Goal: Information Seeking & Learning: Learn about a topic

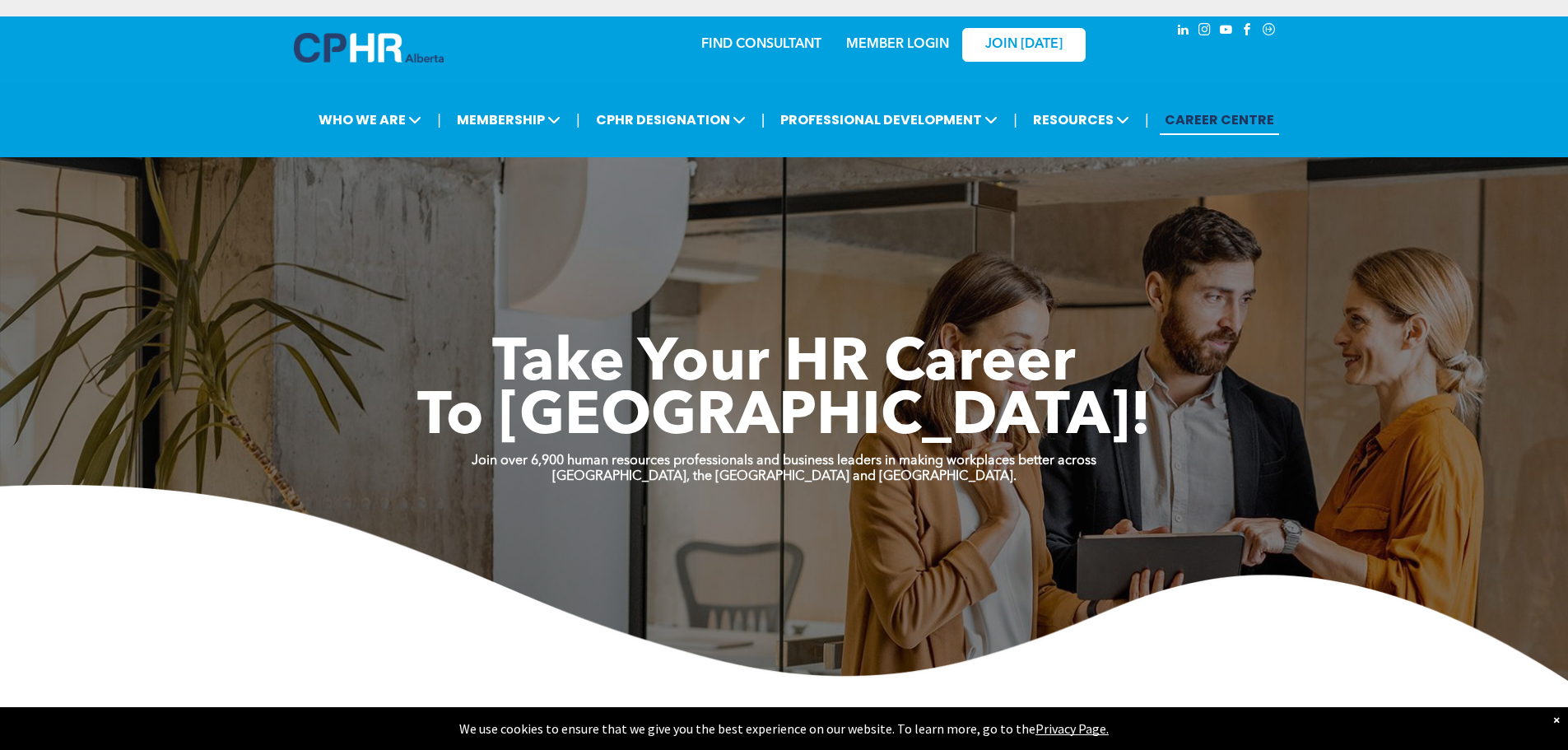
click at [1557, 721] on div "×" at bounding box center [1556, 719] width 7 height 16
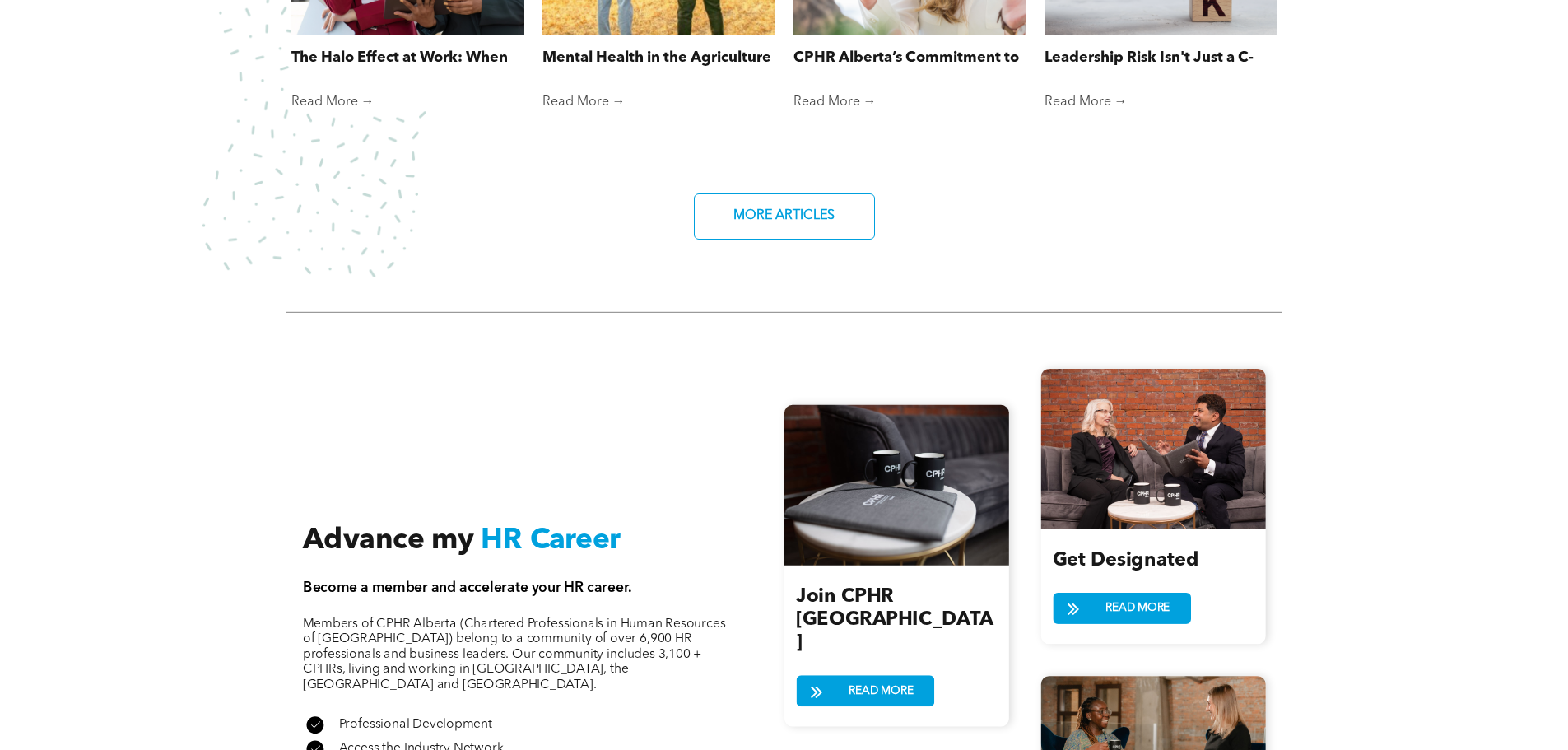
scroll to position [1678, 0]
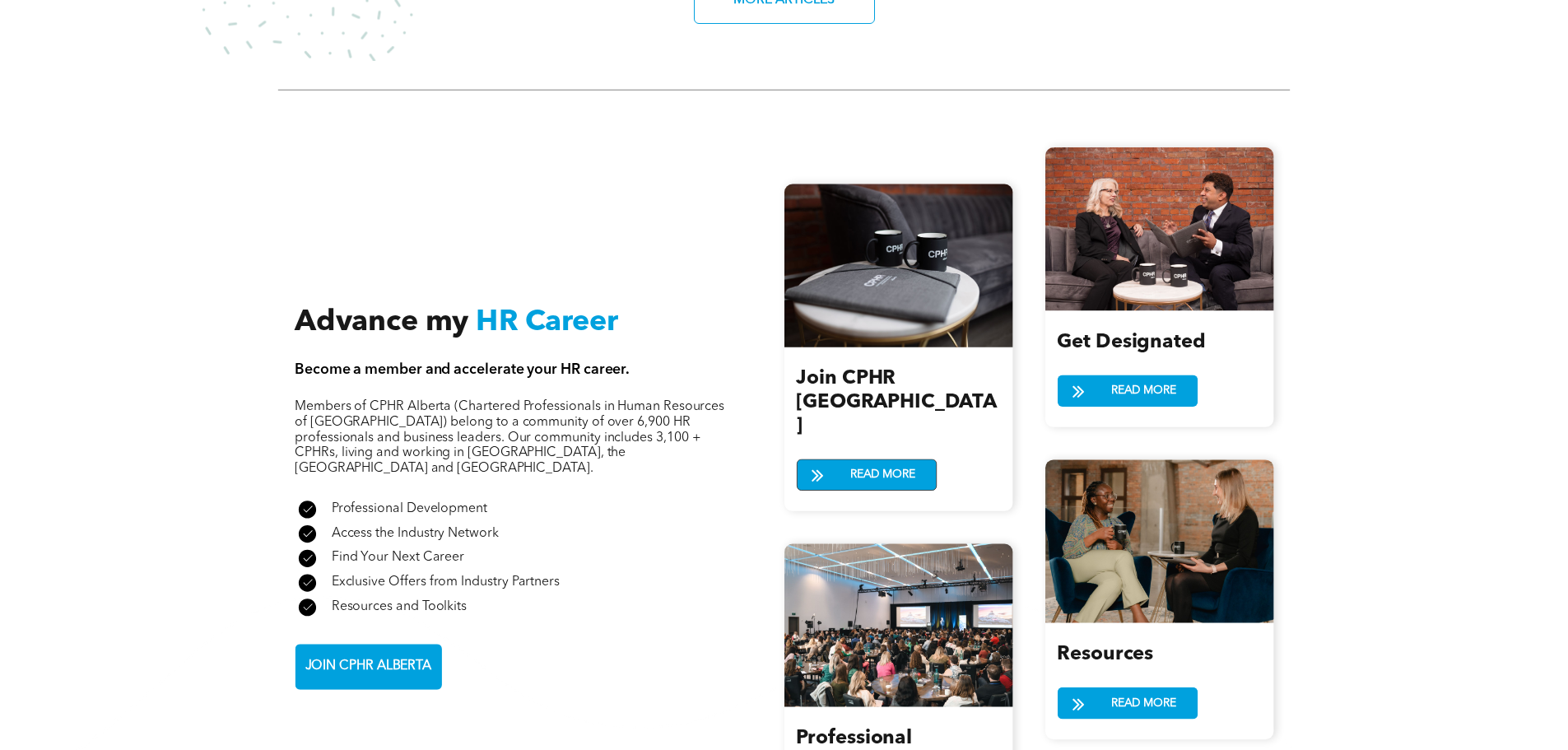
click at [838, 458] on link "READ MORE" at bounding box center [866, 474] width 140 height 32
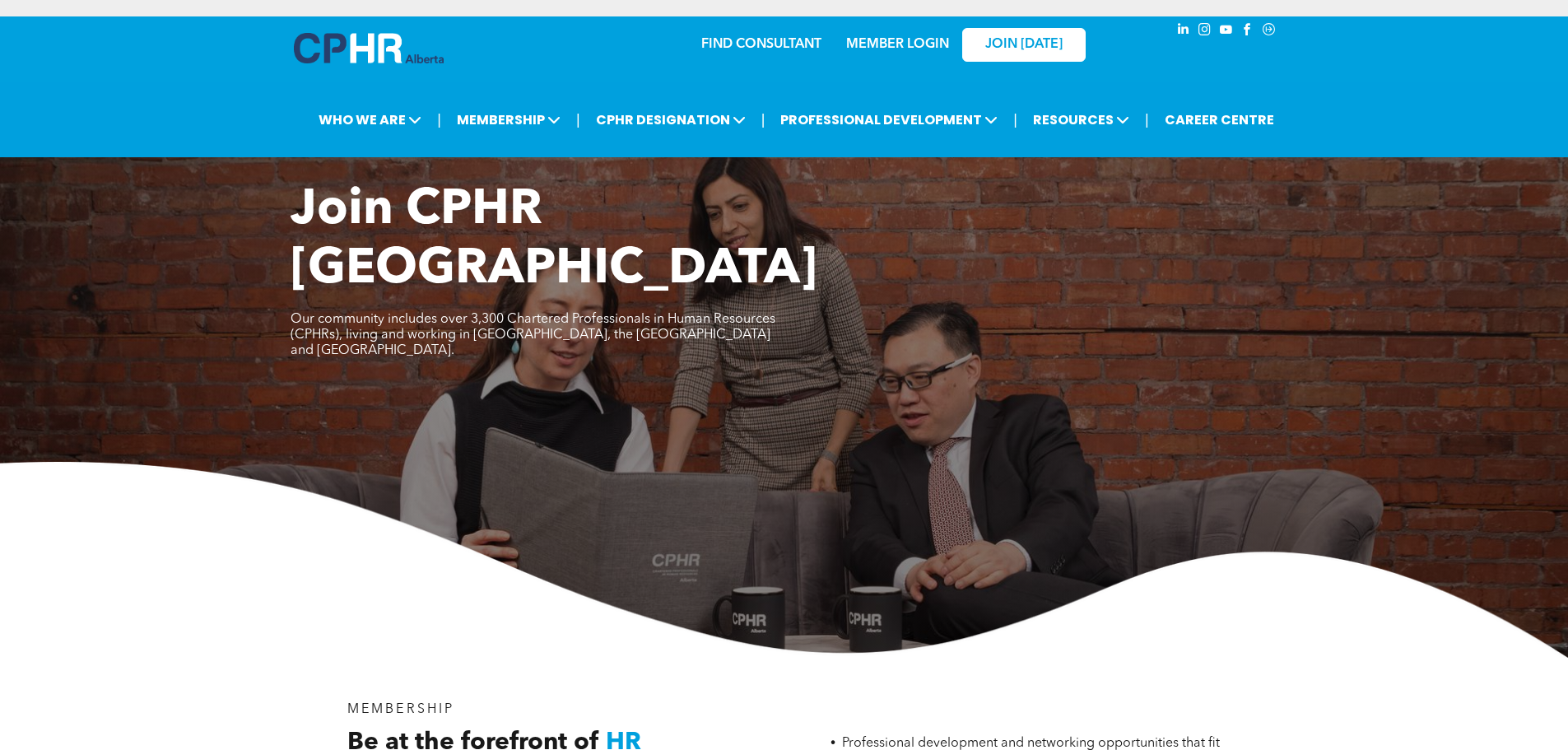
click at [395, 462] on img at bounding box center [784, 560] width 1568 height 196
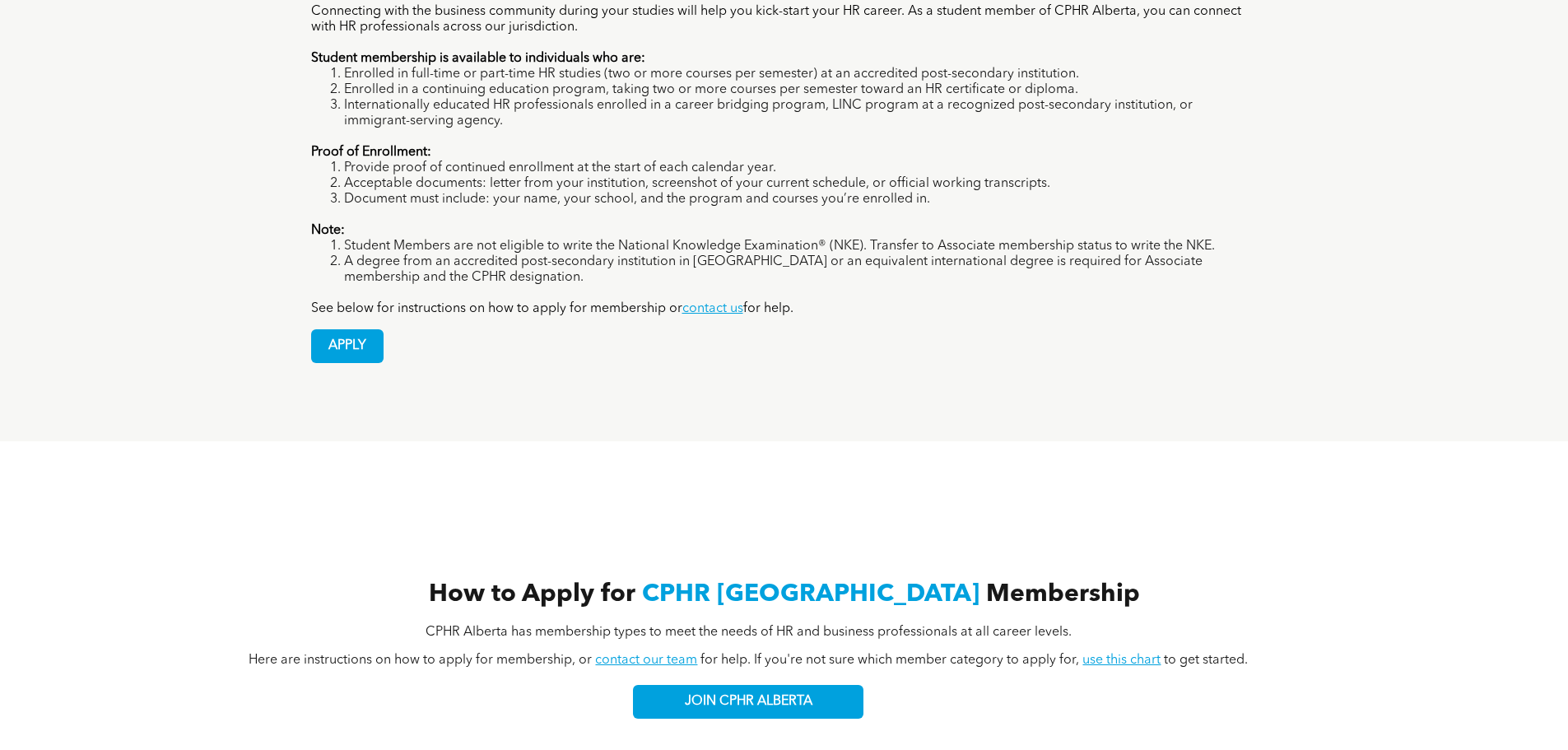
scroll to position [1140, 0]
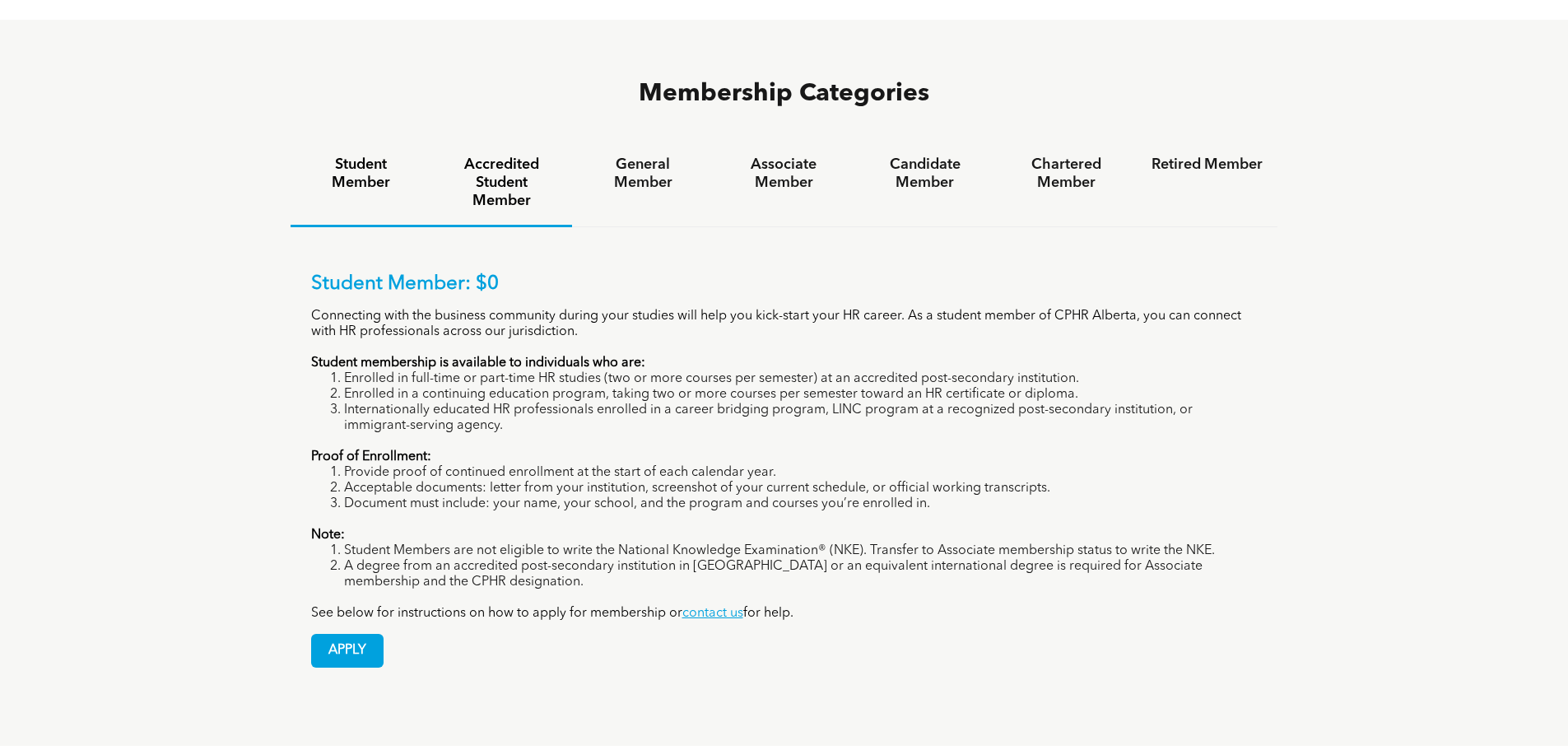
click at [506, 156] on h4 "Accredited Student Member" at bounding box center [501, 183] width 111 height 54
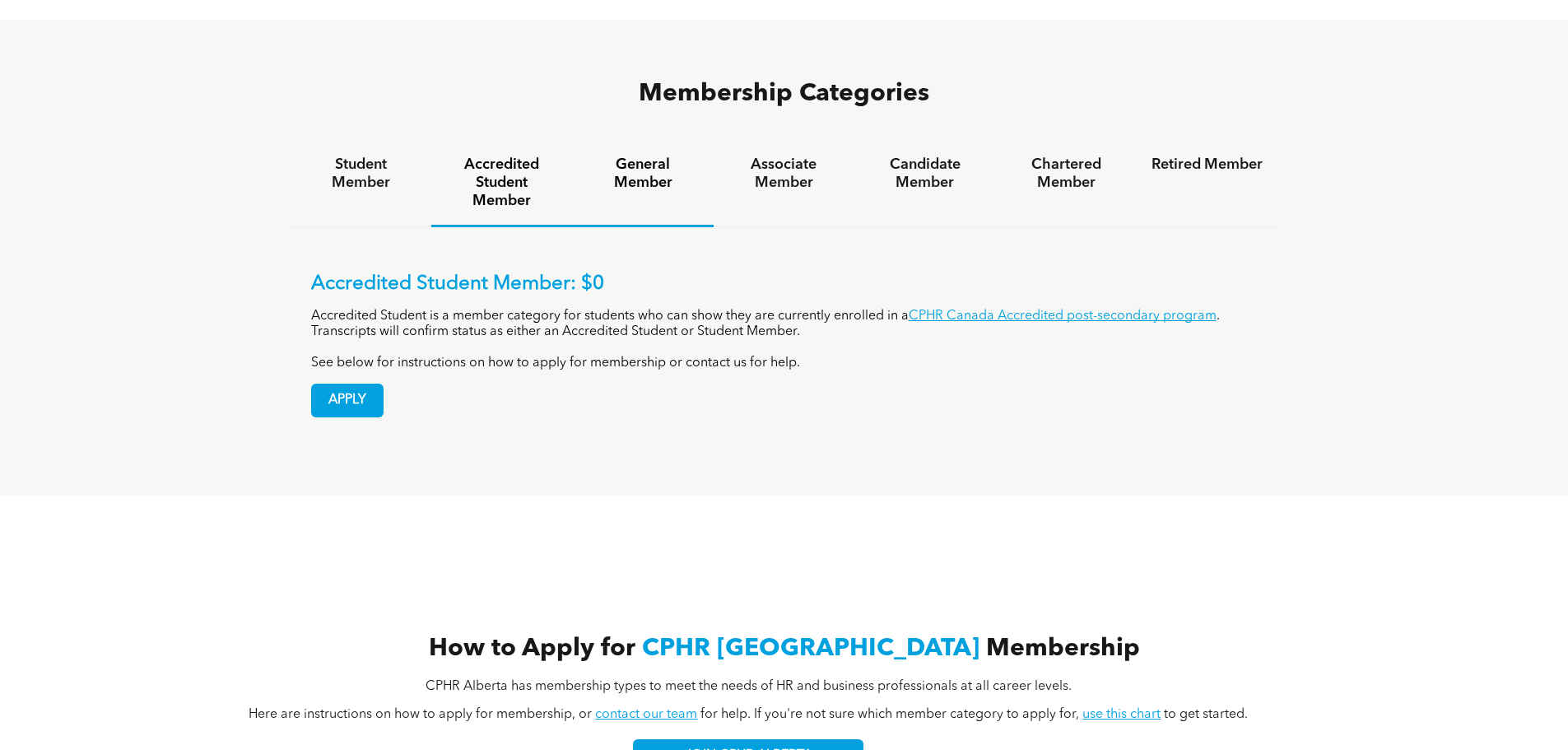
click at [648, 156] on h4 "General Member" at bounding box center [642, 174] width 111 height 36
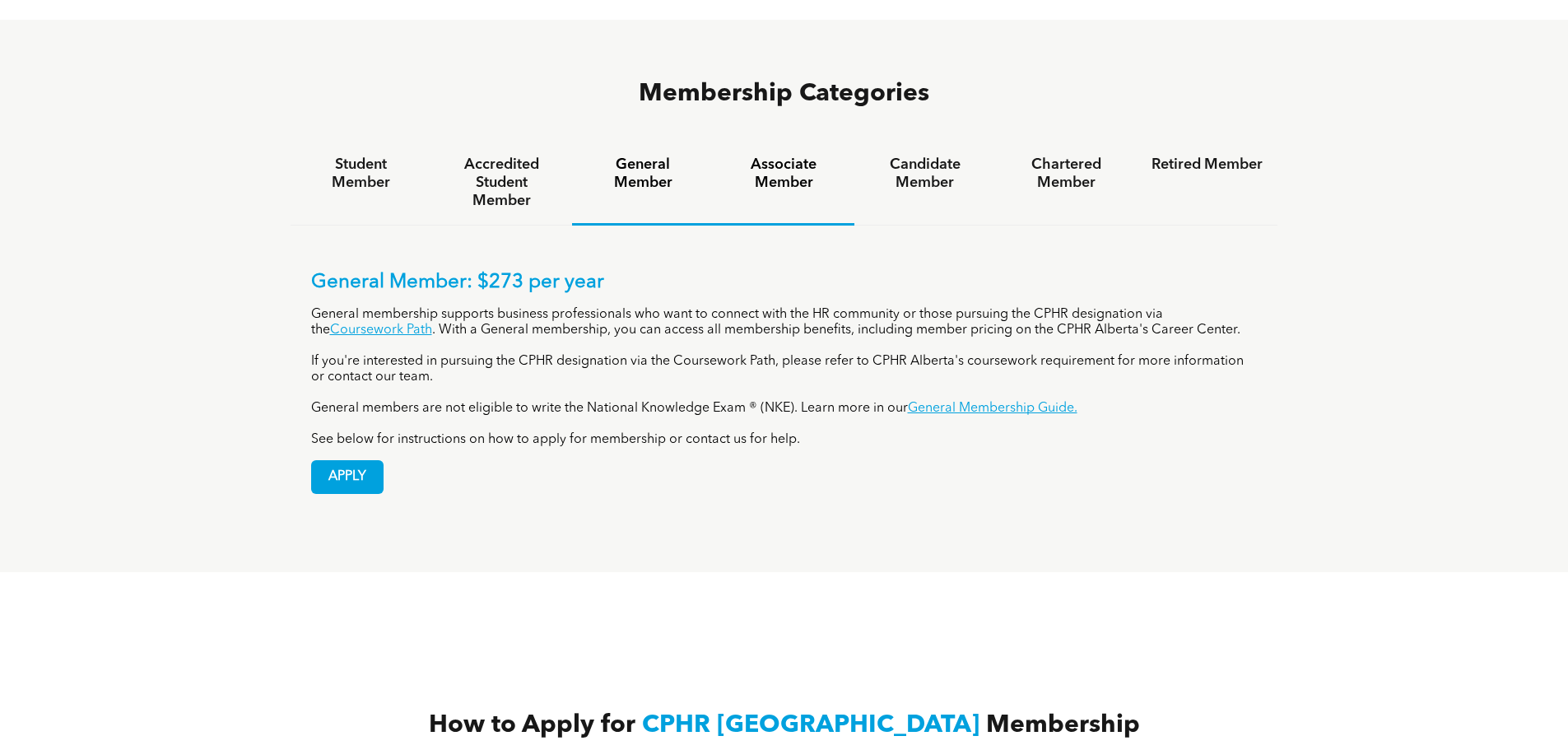
click at [766, 156] on h4 "Associate Member" at bounding box center [783, 174] width 111 height 36
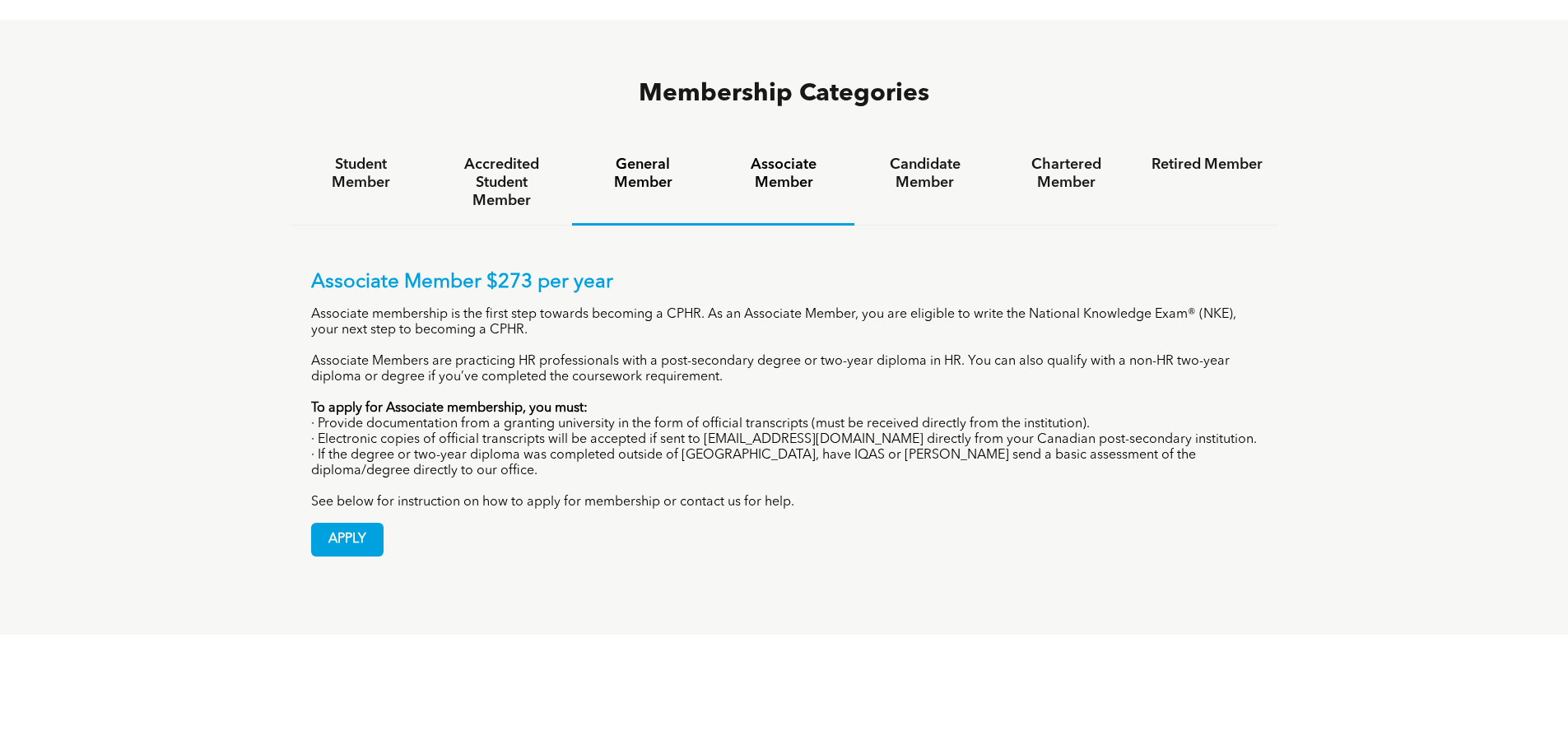
click at [698, 156] on h4 "General Member" at bounding box center [642, 174] width 111 height 36
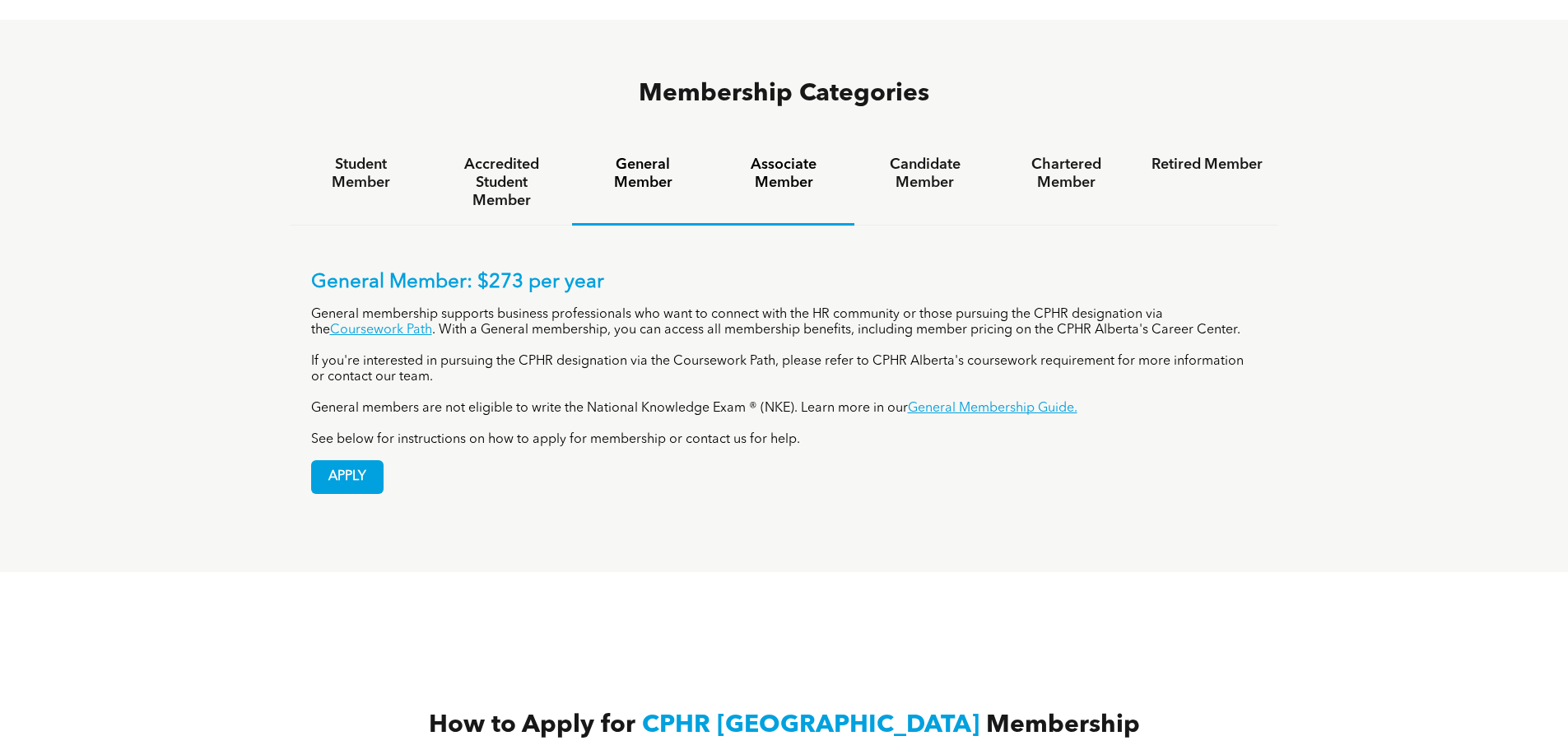
click at [749, 156] on h4 "Associate Member" at bounding box center [783, 174] width 111 height 36
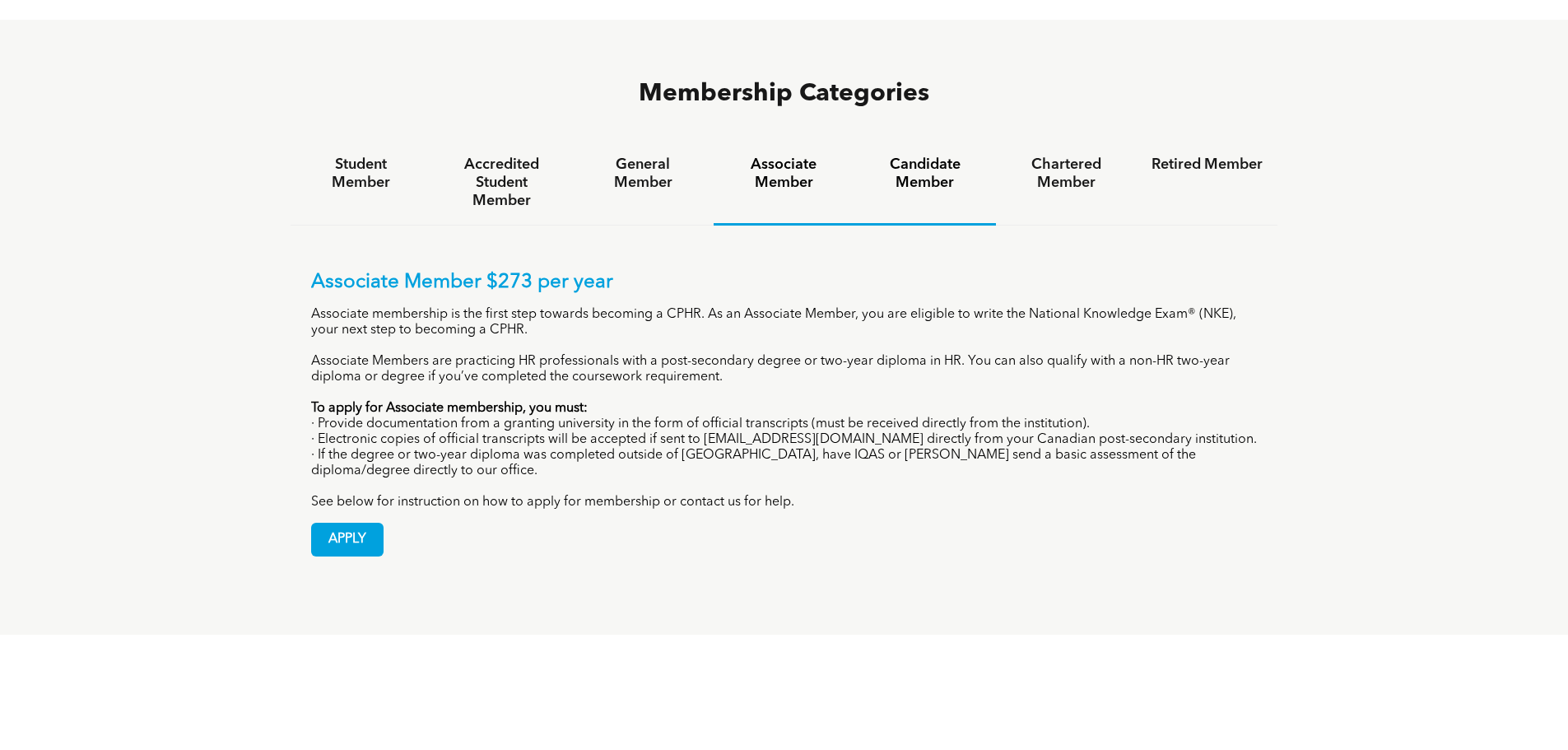
click at [918, 156] on h4 "Candidate Member" at bounding box center [924, 174] width 111 height 36
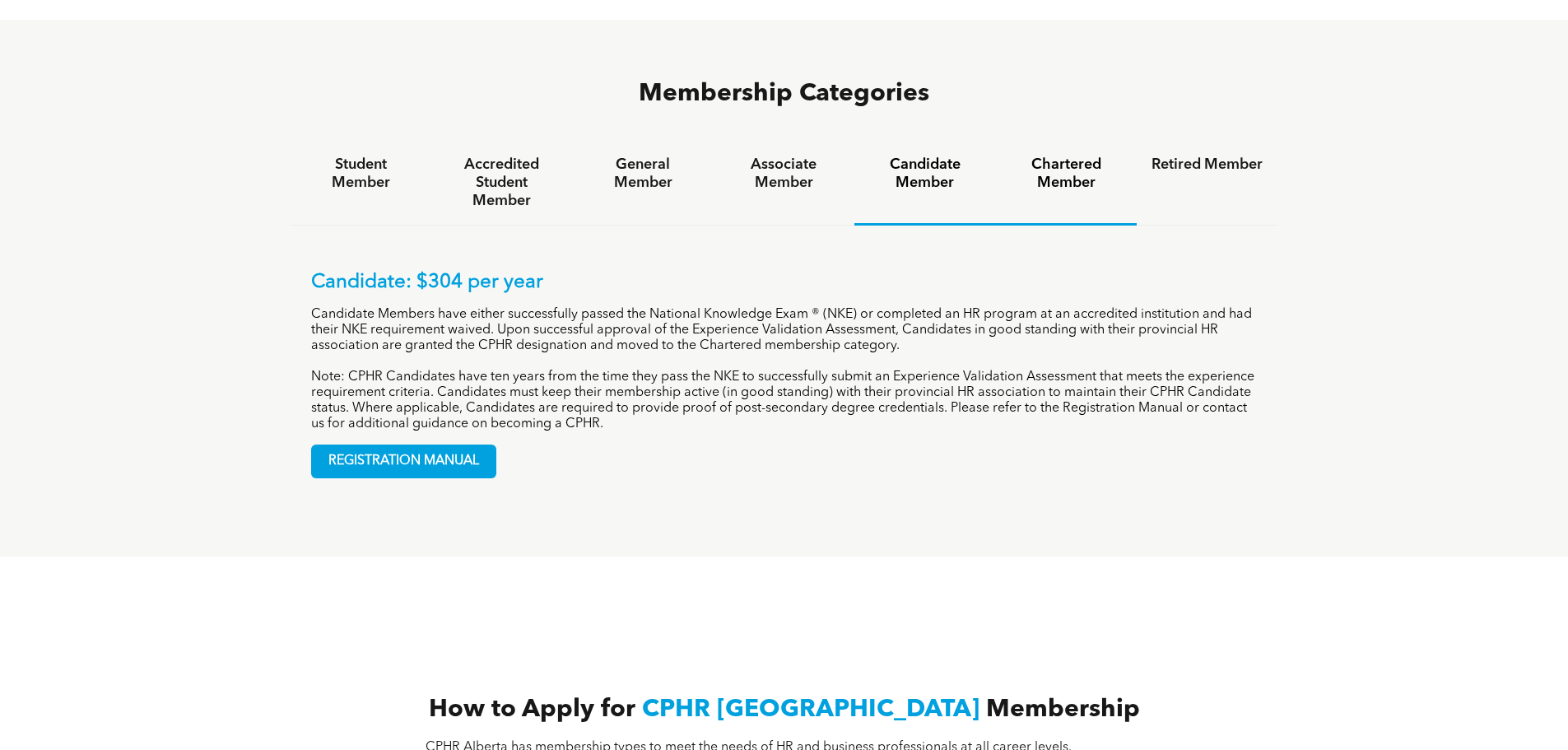
click at [1025, 156] on h4 "Chartered Member" at bounding box center [1066, 174] width 111 height 36
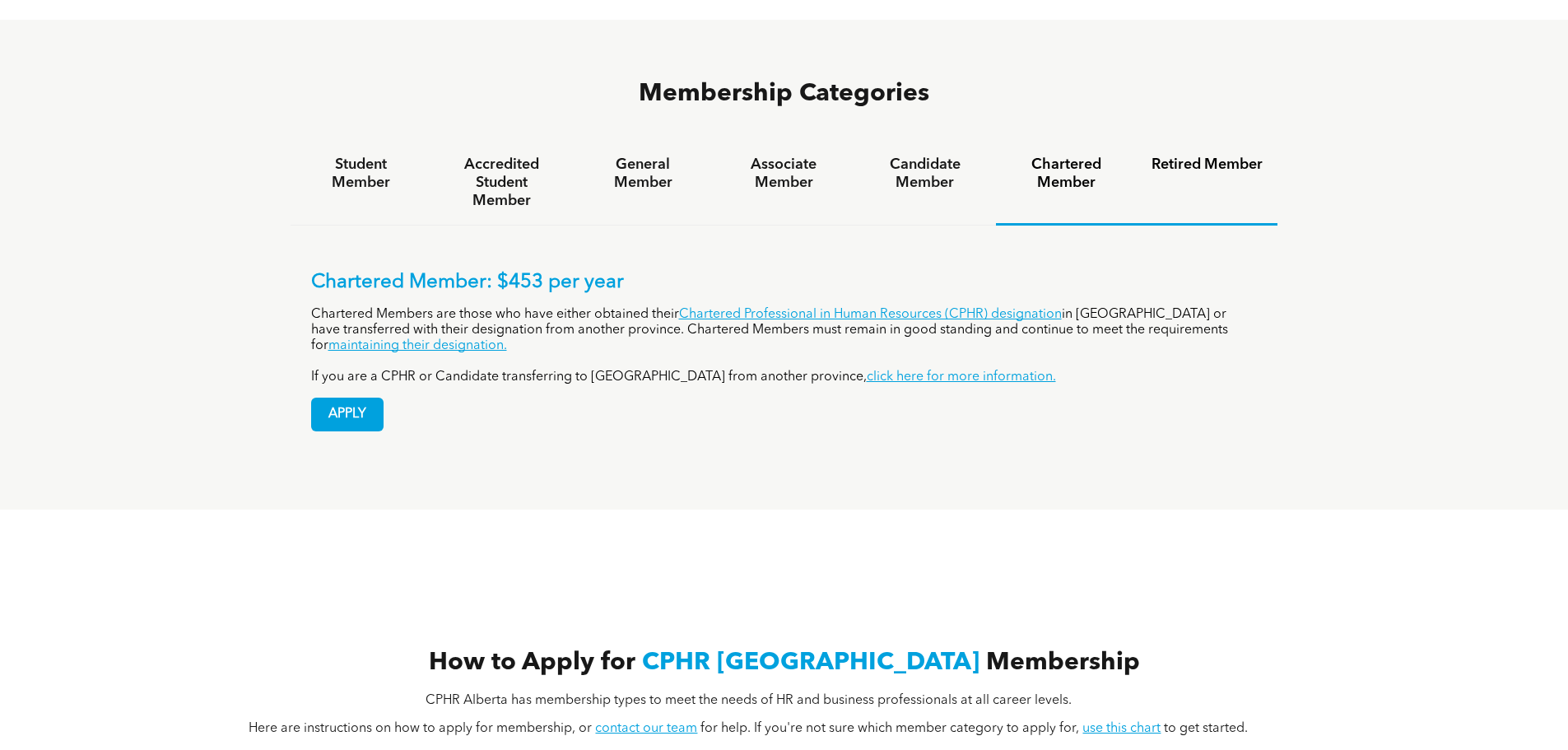
click at [1231, 156] on h4 "Retired Member" at bounding box center [1206, 165] width 111 height 18
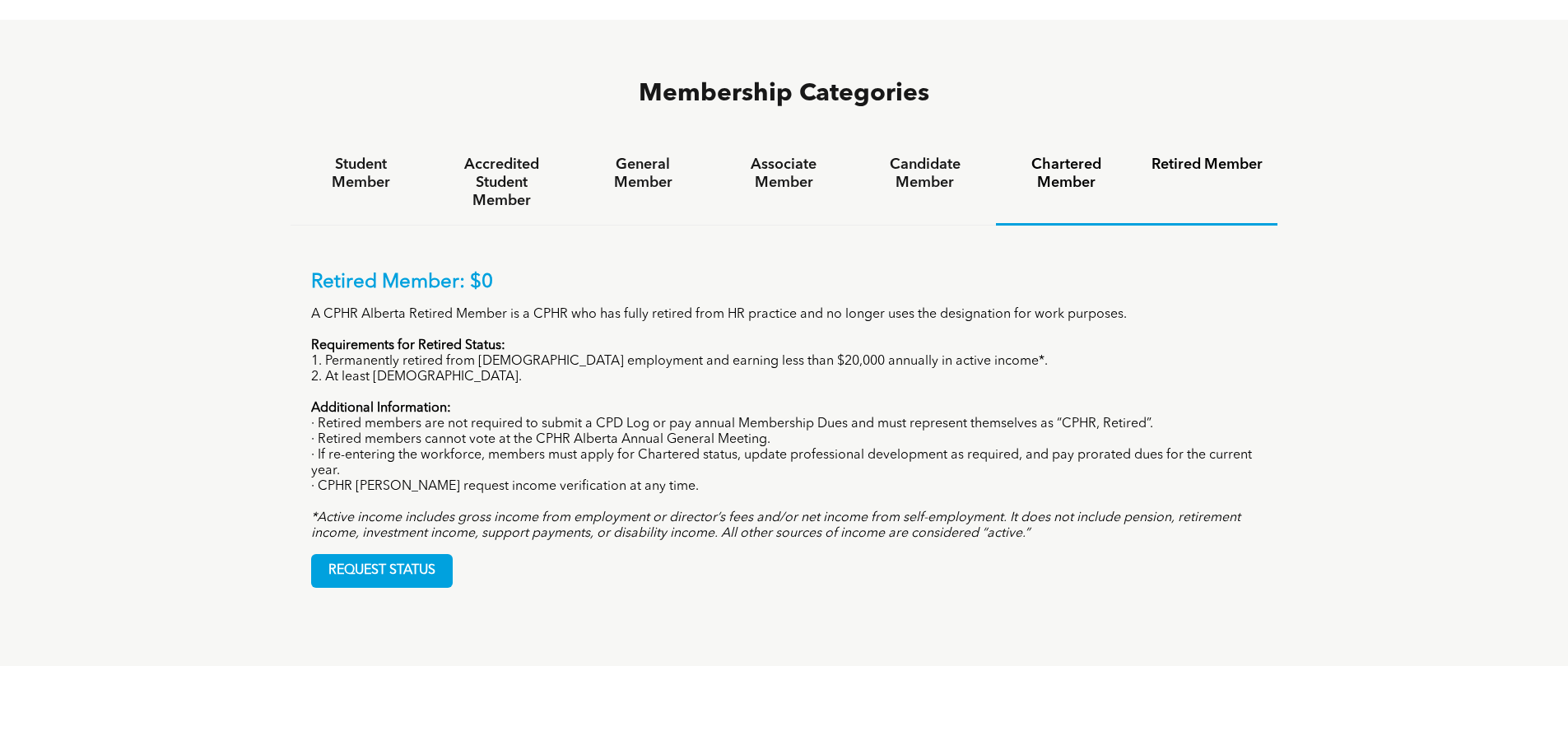
click at [1038, 141] on div "Chartered Member" at bounding box center [1066, 183] width 141 height 85
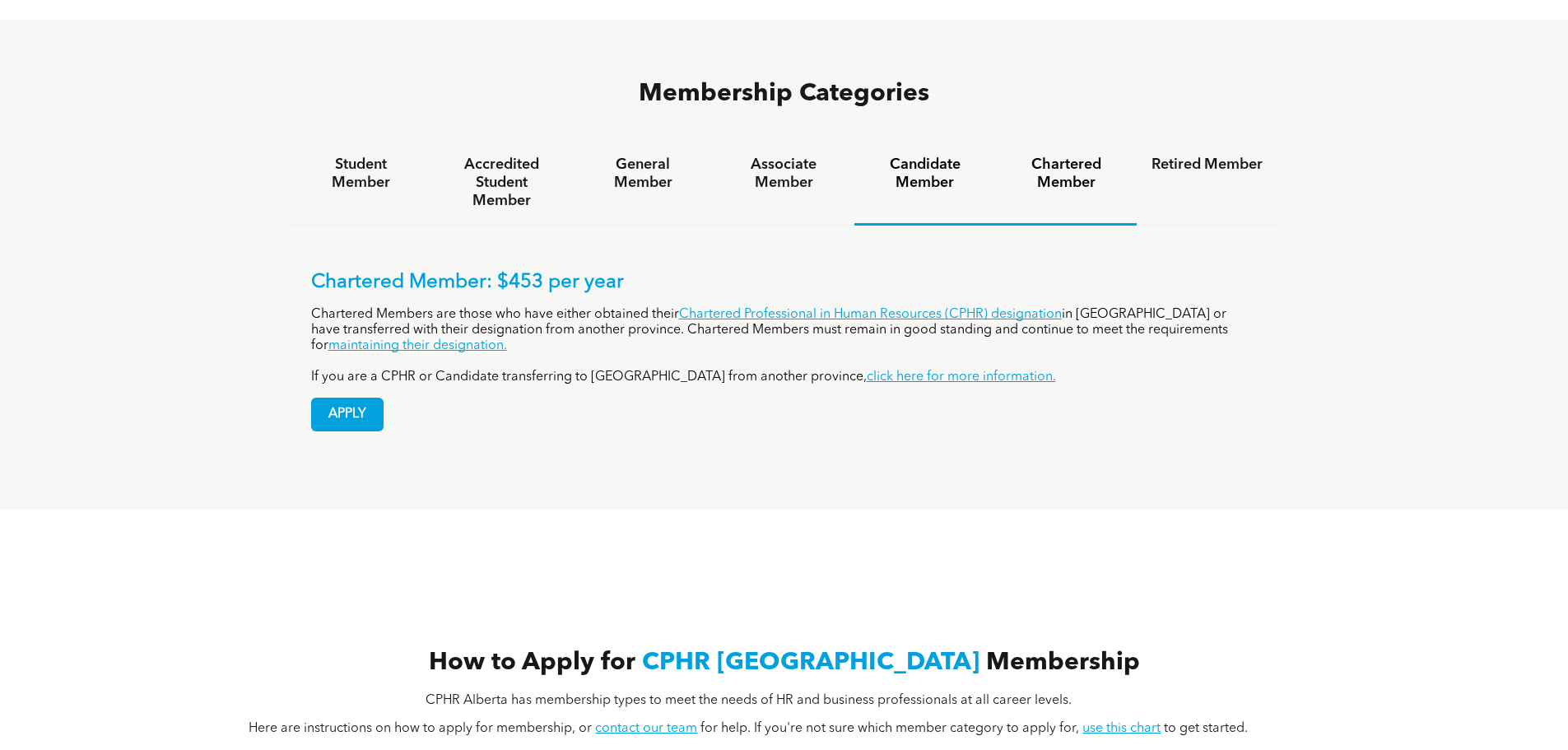
click at [957, 156] on h4 "Candidate Member" at bounding box center [924, 174] width 111 height 36
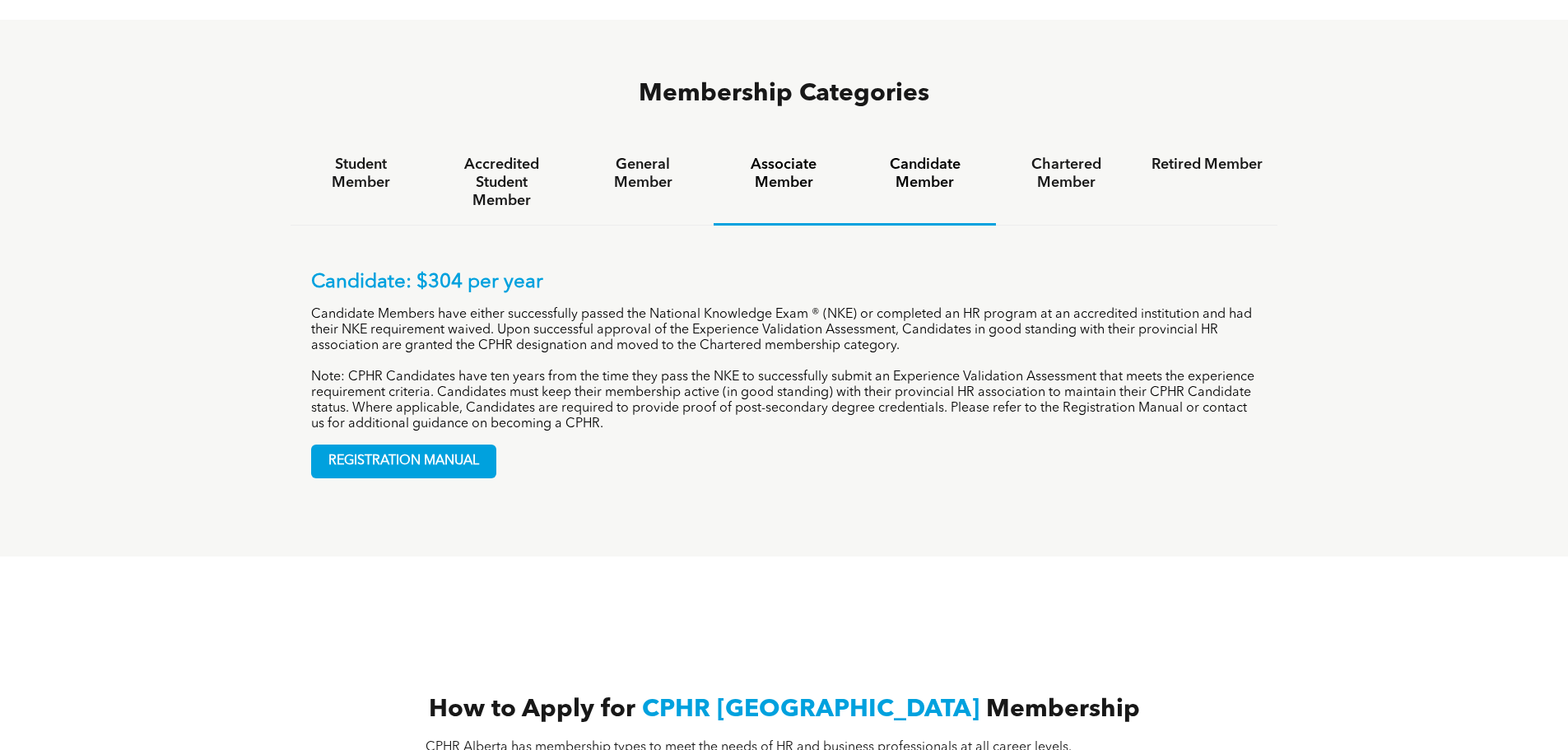
click at [797, 156] on h4 "Associate Member" at bounding box center [783, 174] width 111 height 36
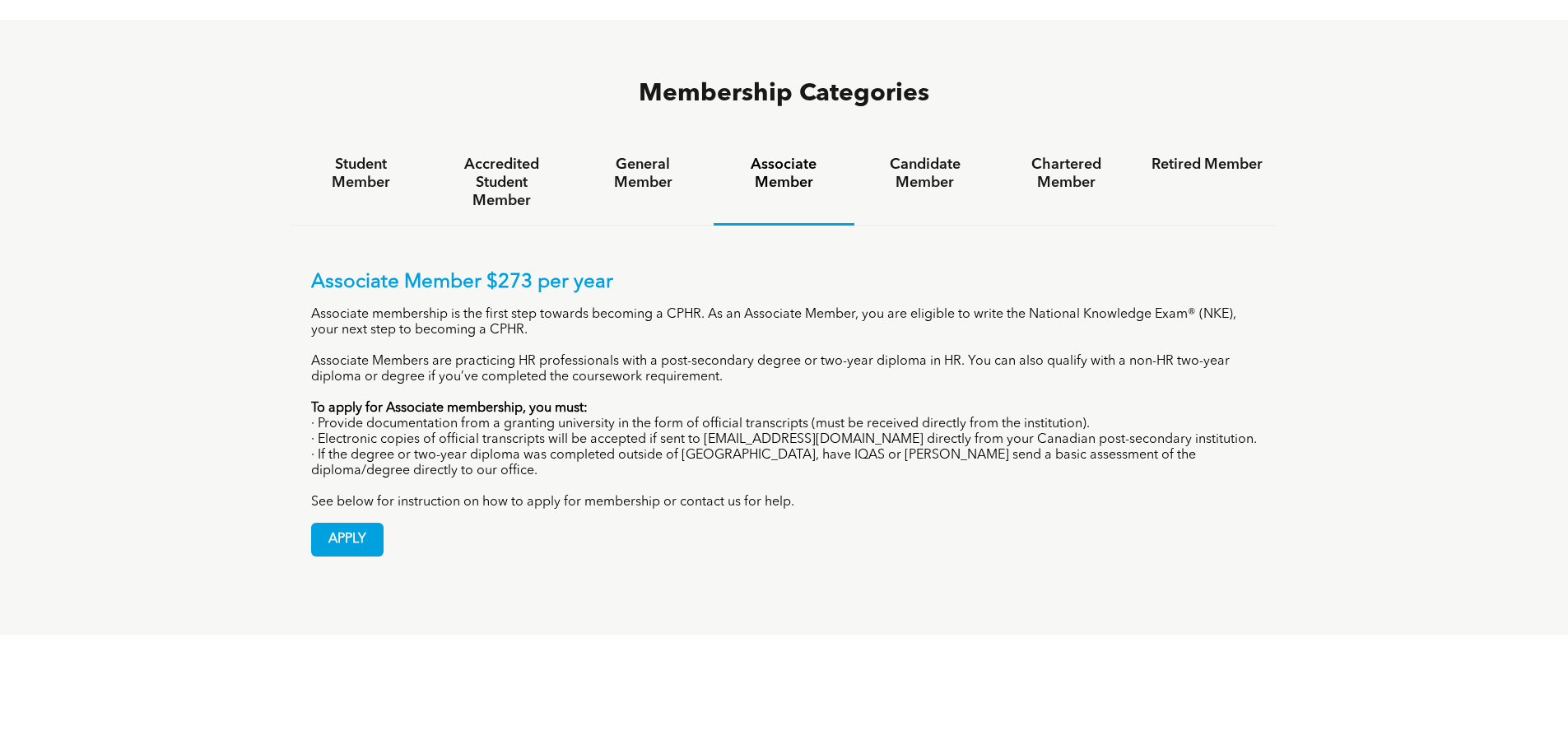
click at [477, 402] on strong "To apply for Associate membership, you must:" at bounding box center [449, 408] width 277 height 13
click at [1444, 441] on div "Membership Categories Student Member Accredited Student Member General Member A…" at bounding box center [784, 327] width 1568 height 615
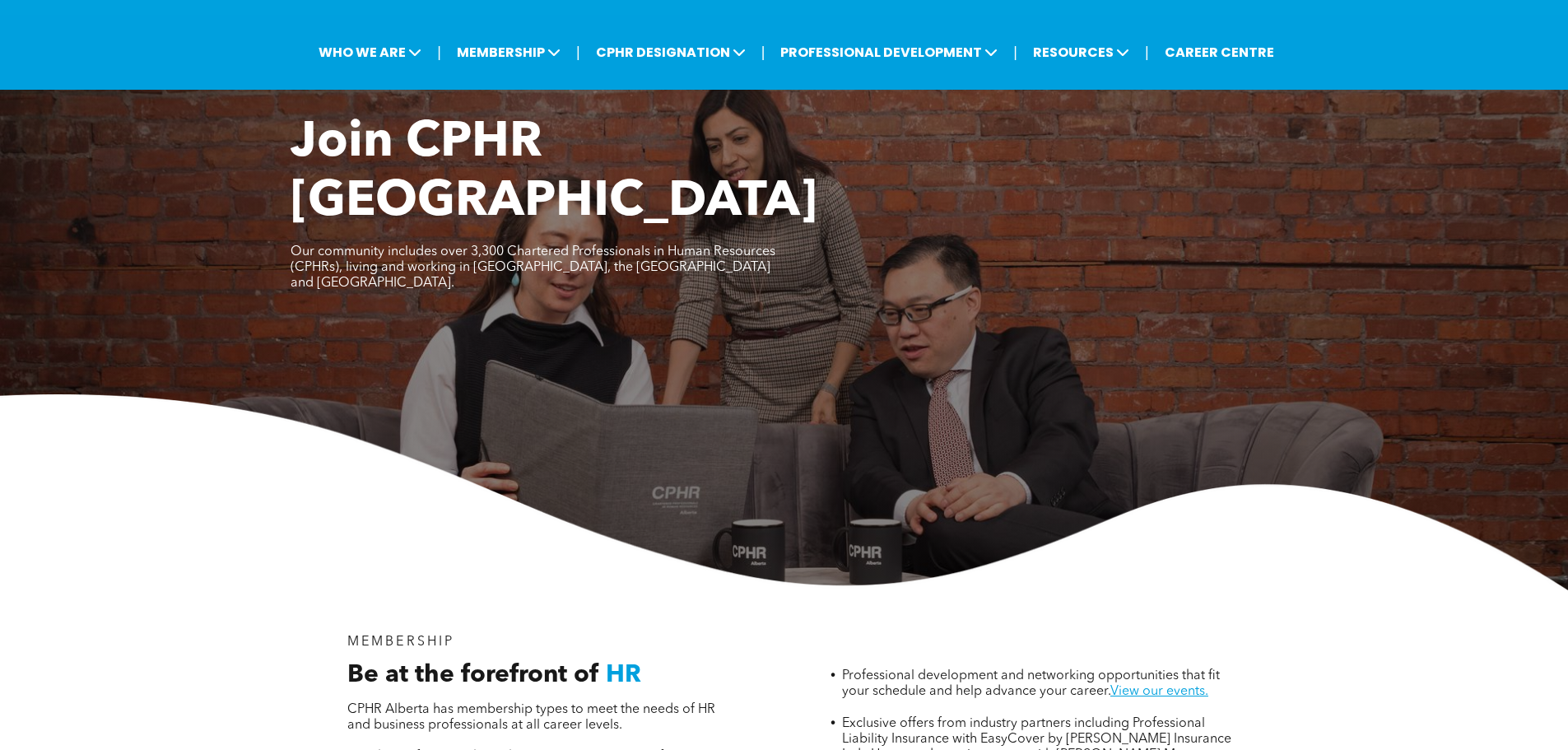
scroll to position [0, 0]
